Goal: Information Seeking & Learning: Check status

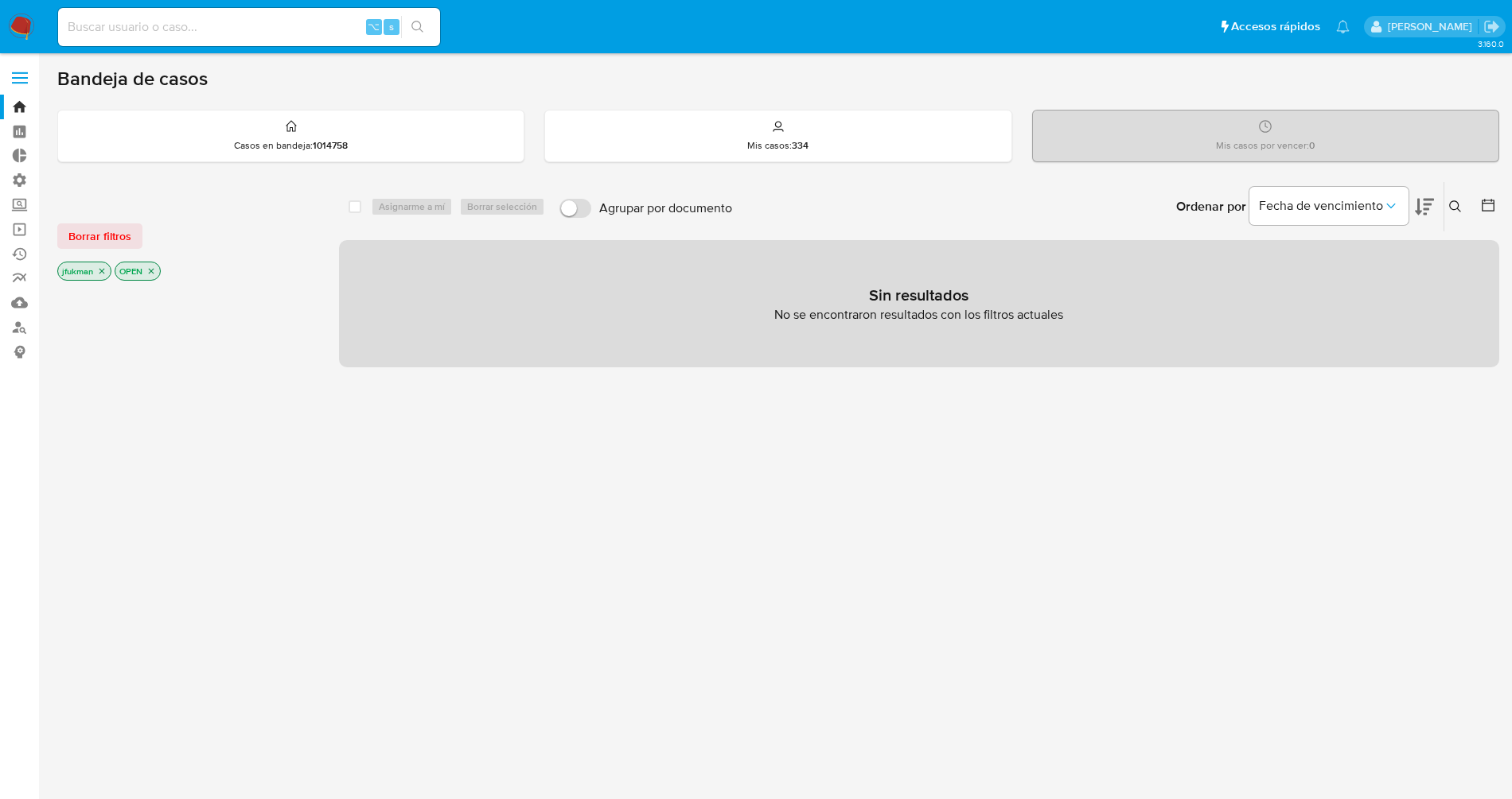
click at [85, 273] on p "jfukman" at bounding box center [85, 271] width 53 height 18
click at [152, 270] on icon "close-filter" at bounding box center [151, 271] width 10 height 10
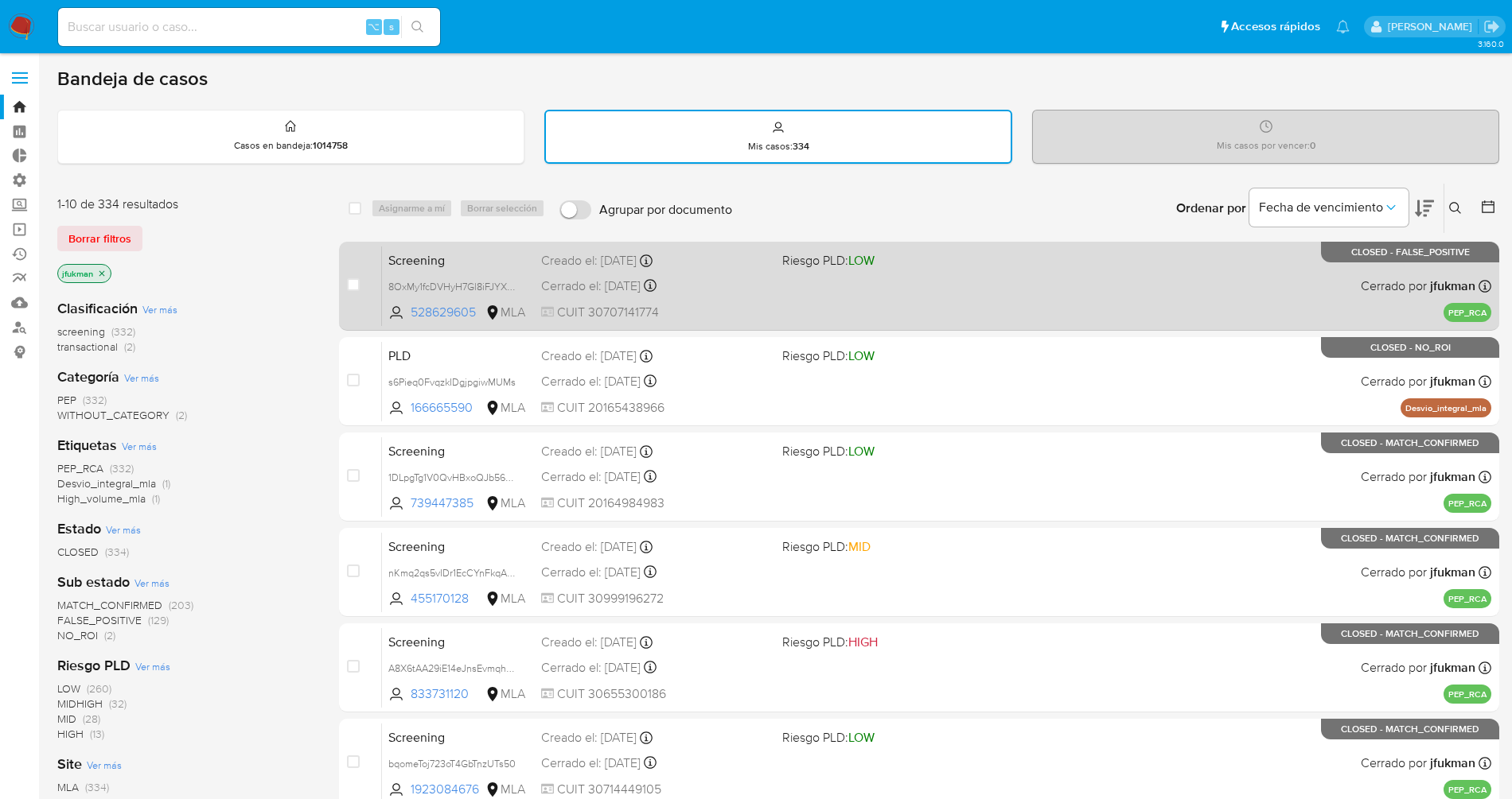
click at [425, 262] on span "Screening" at bounding box center [459, 259] width 140 height 21
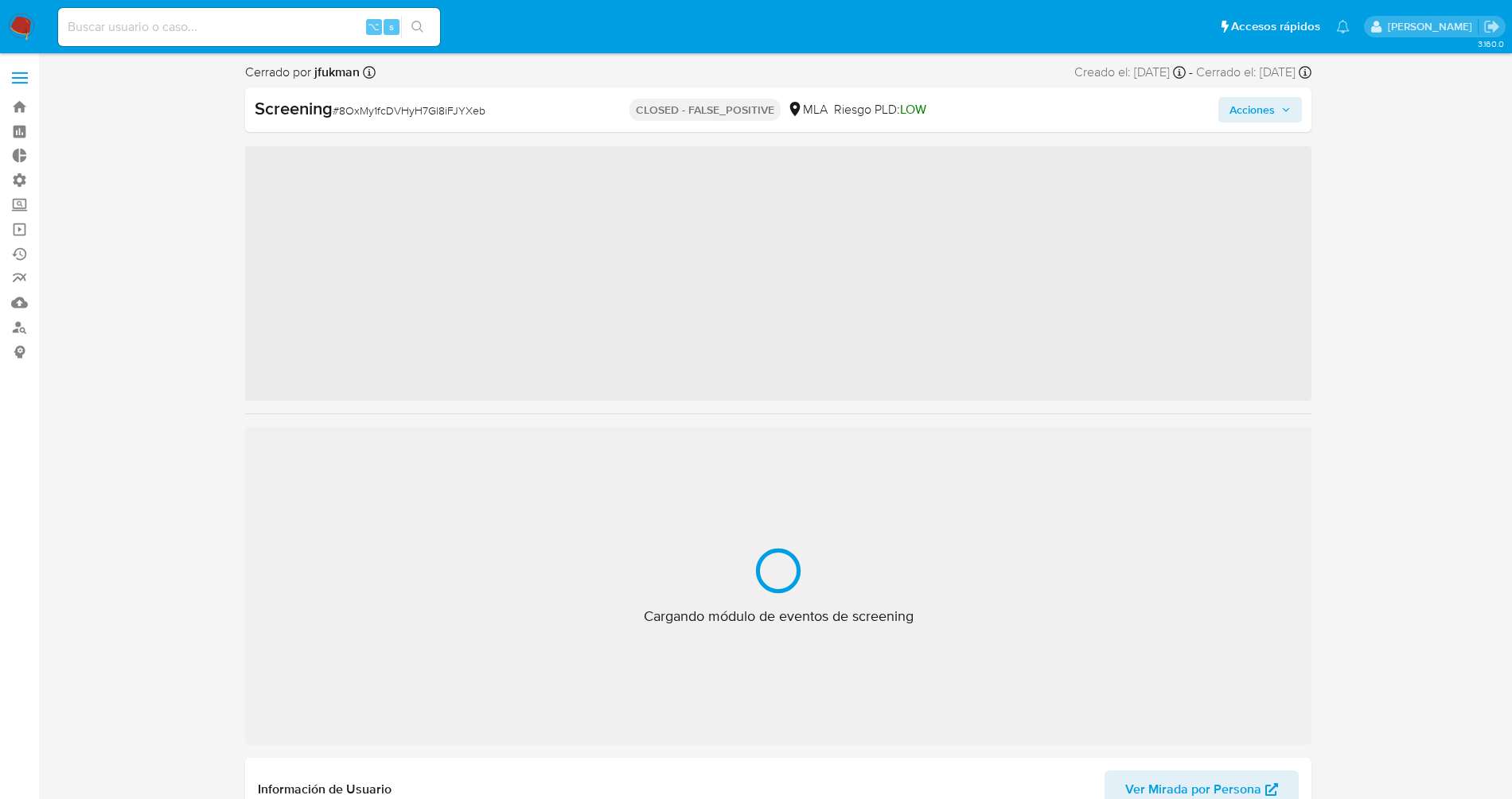
scroll to position [748, 0]
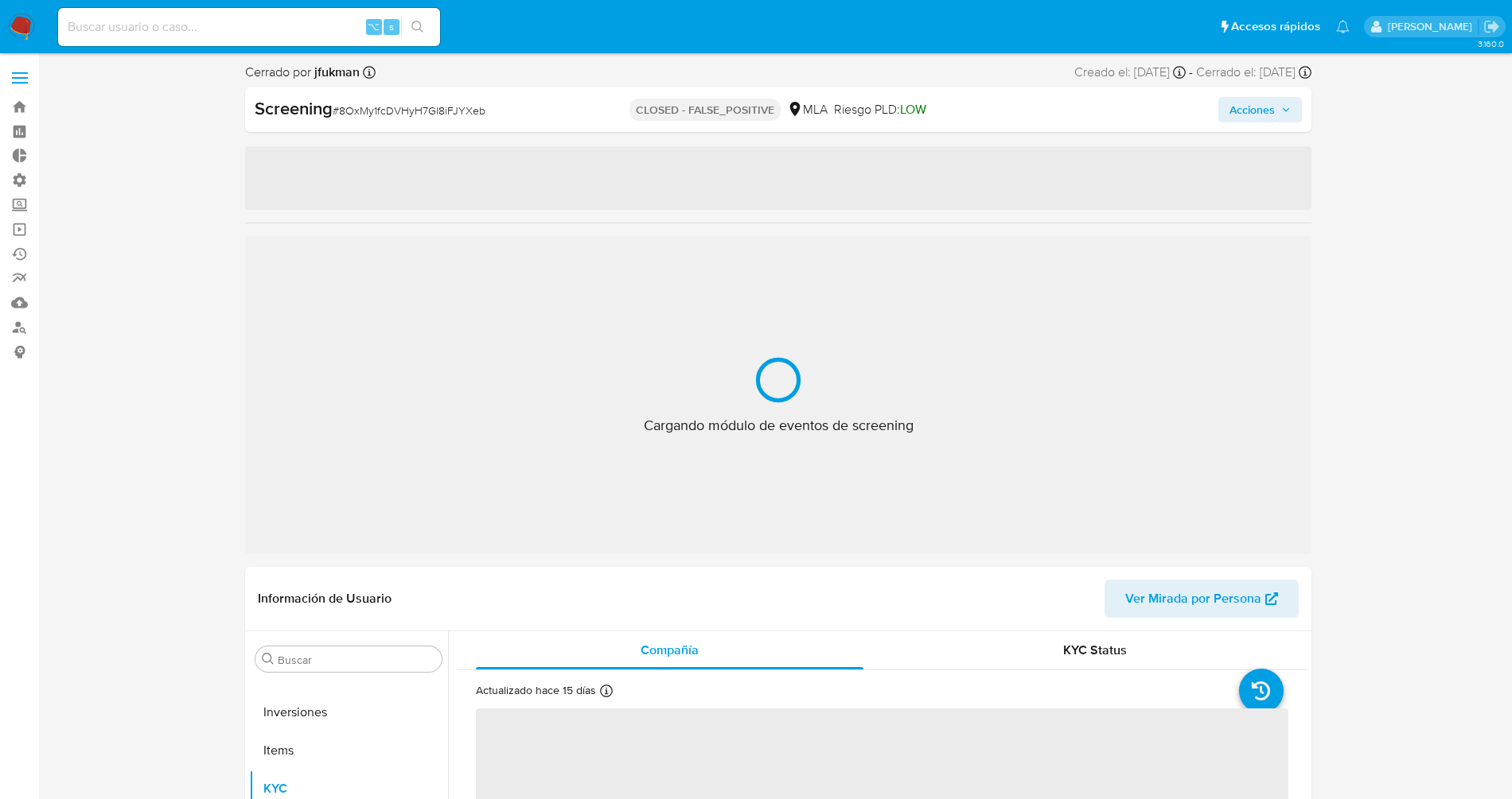
select select "10"
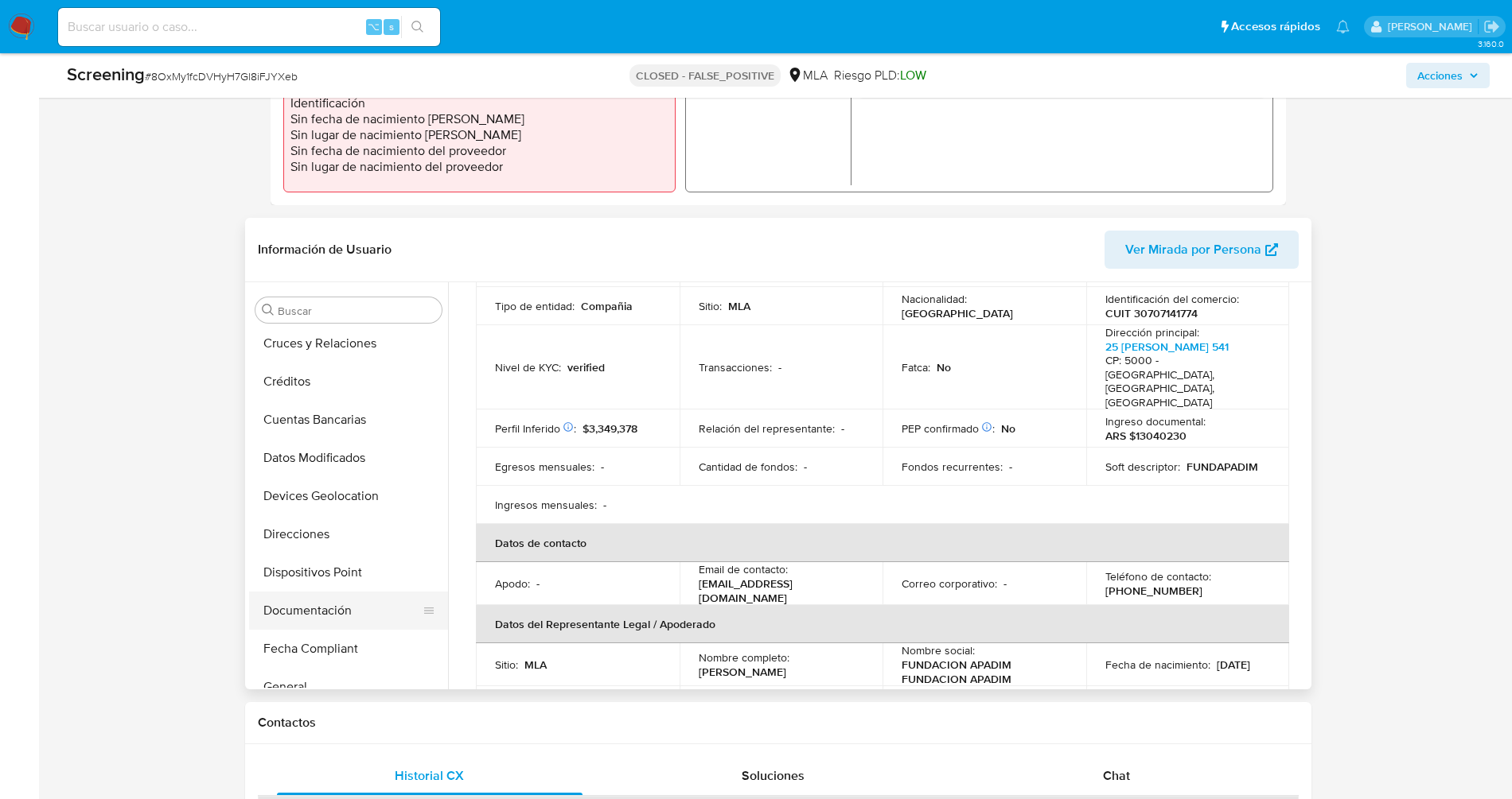
scroll to position [159, 0]
click at [321, 608] on button "Documentación" at bounding box center [341, 608] width 186 height 38
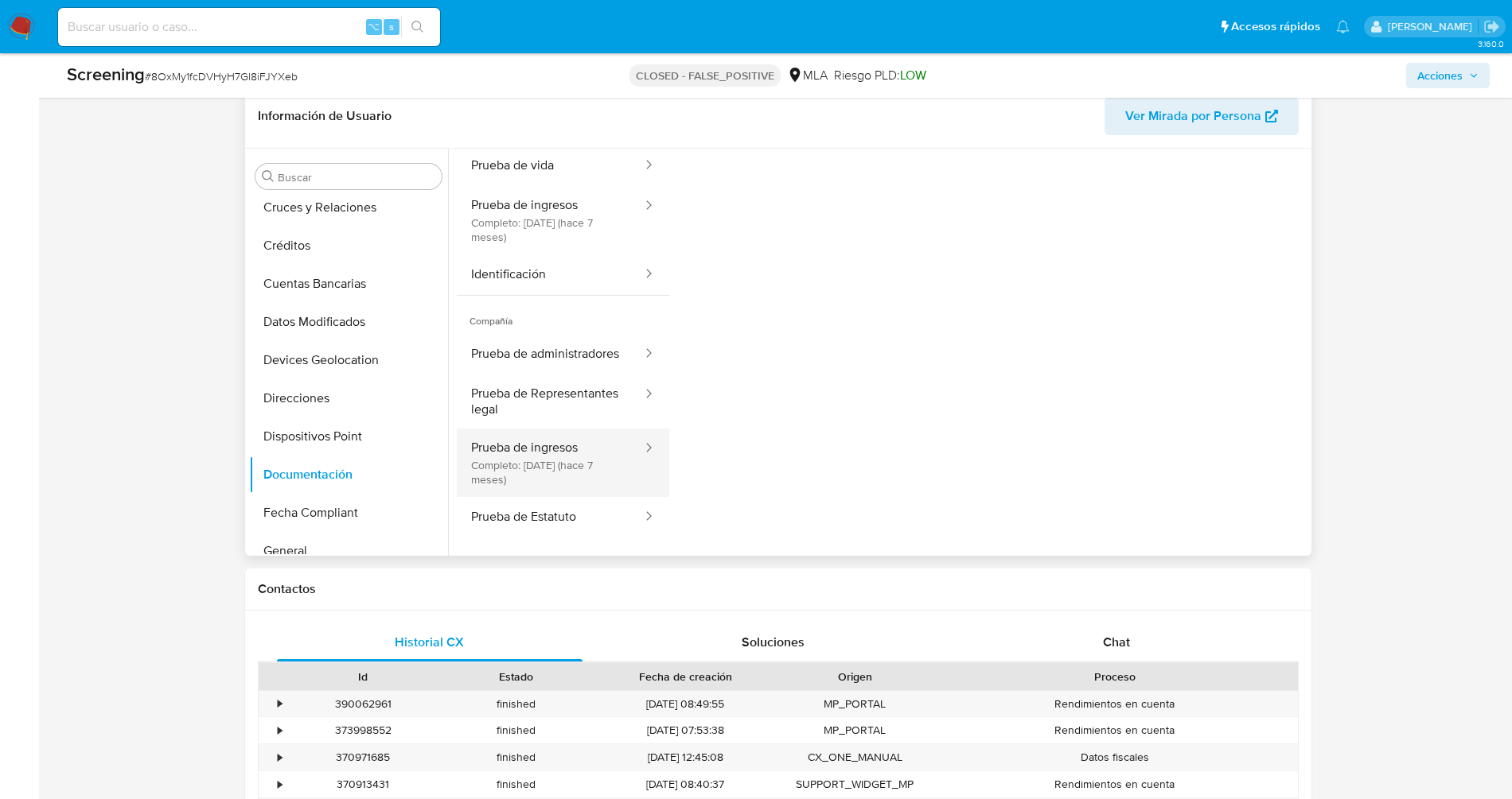
scroll to position [0, 0]
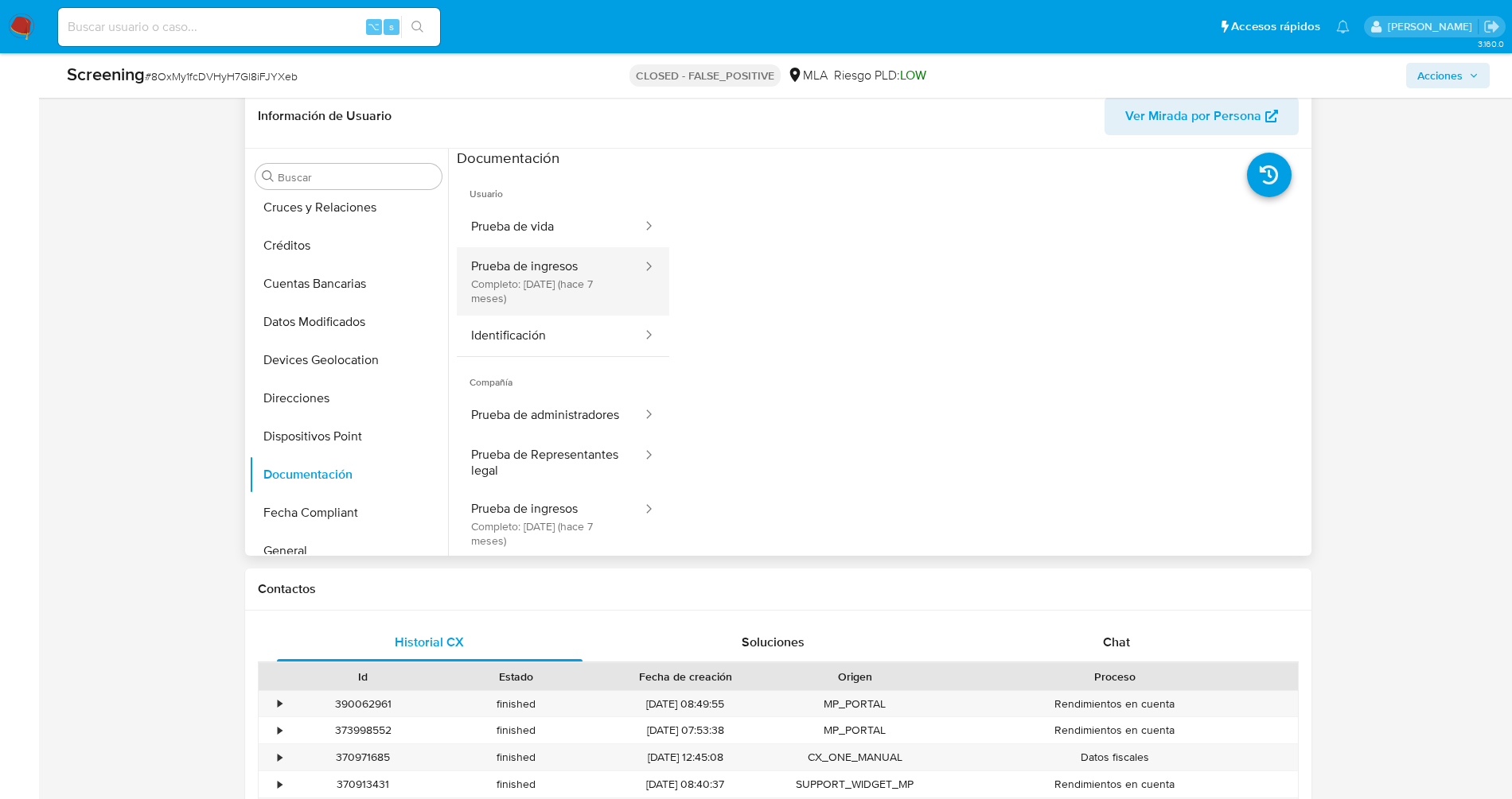
click at [556, 305] on button "Prueba de ingresos Completo: [DATE] (hace 7 meses)" at bounding box center [550, 281] width 187 height 69
